Goal: Obtain resource: Obtain resource

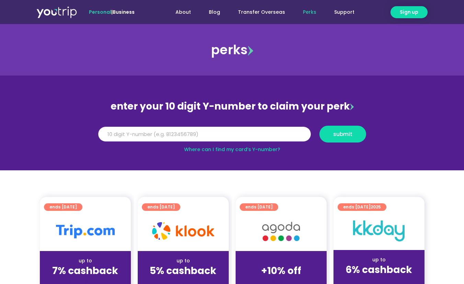
click at [232, 130] on input "Y Number" at bounding box center [204, 134] width 213 height 15
click at [342, 132] on span "submit" at bounding box center [342, 134] width 19 height 5
drag, startPoint x: 107, startPoint y: 134, endPoint x: 101, endPoint y: 132, distance: 6.5
click at [102, 132] on input "Y Number" at bounding box center [204, 134] width 213 height 15
type input "8110223873"
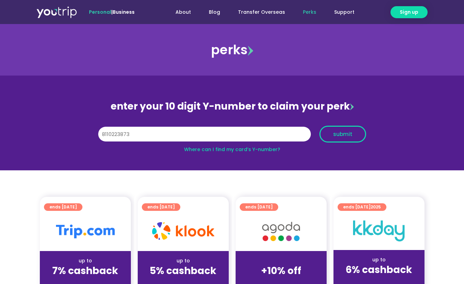
click at [340, 134] on span "submit" at bounding box center [342, 134] width 19 height 5
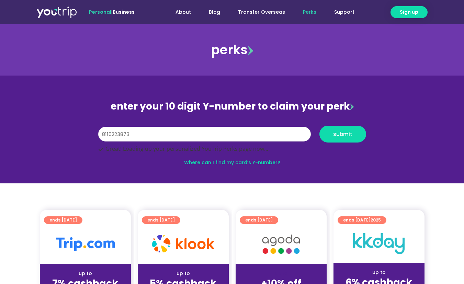
click at [213, 130] on input "8110223873" at bounding box center [204, 134] width 213 height 15
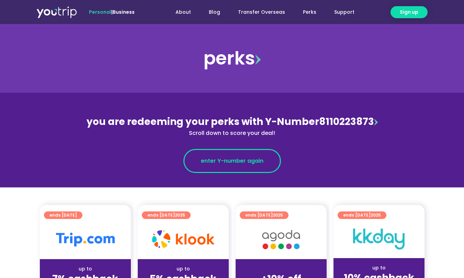
click at [246, 162] on span "enter Y-number again" at bounding box center [232, 161] width 63 height 8
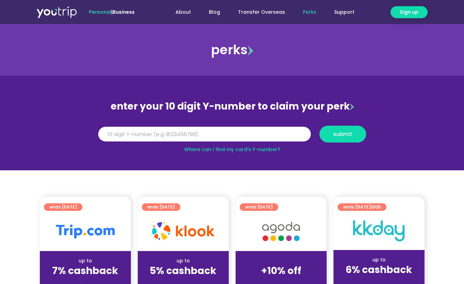
click at [155, 138] on input "Y Number" at bounding box center [204, 134] width 213 height 15
type input "8110223873"
click at [351, 136] on span "submit" at bounding box center [342, 134] width 19 height 5
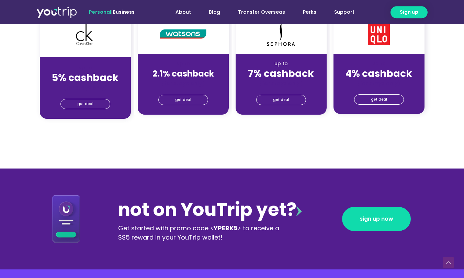
scroll to position [561, 0]
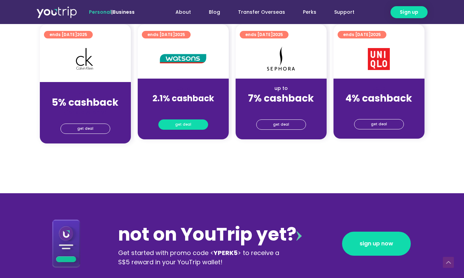
click at [190, 127] on link "get deal" at bounding box center [183, 125] width 50 height 10
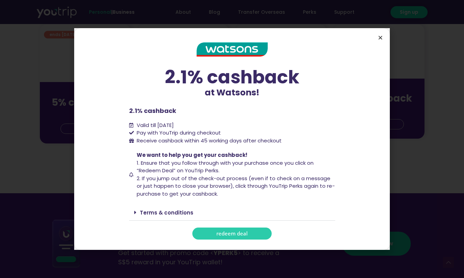
click at [380, 36] on icon "Close" at bounding box center [380, 37] width 5 height 5
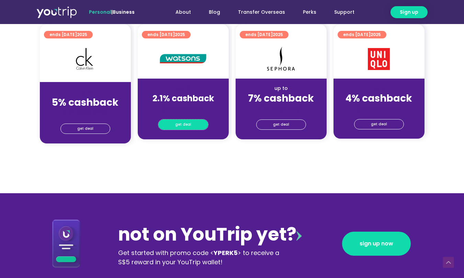
scroll to position [421, 0]
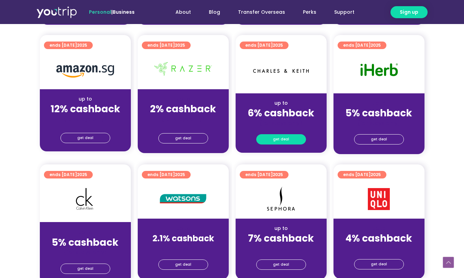
click at [276, 135] on link "get deal" at bounding box center [281, 139] width 50 height 10
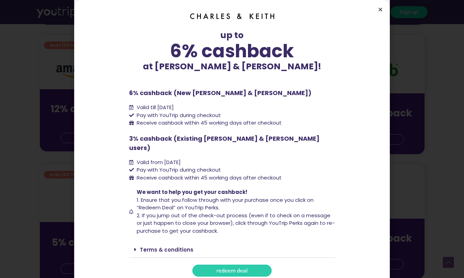
click at [379, 10] on icon "Close" at bounding box center [380, 9] width 5 height 5
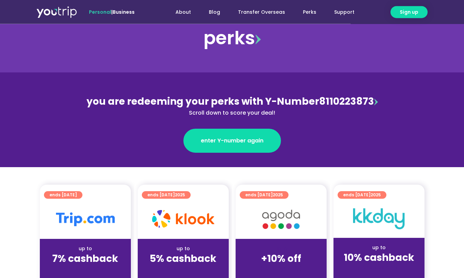
scroll to position [0, 0]
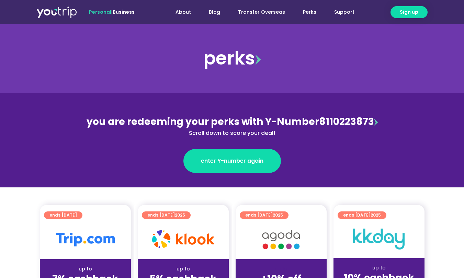
click at [53, 9] on img at bounding box center [56, 12] width 41 height 12
